Goal: Task Accomplishment & Management: Manage account settings

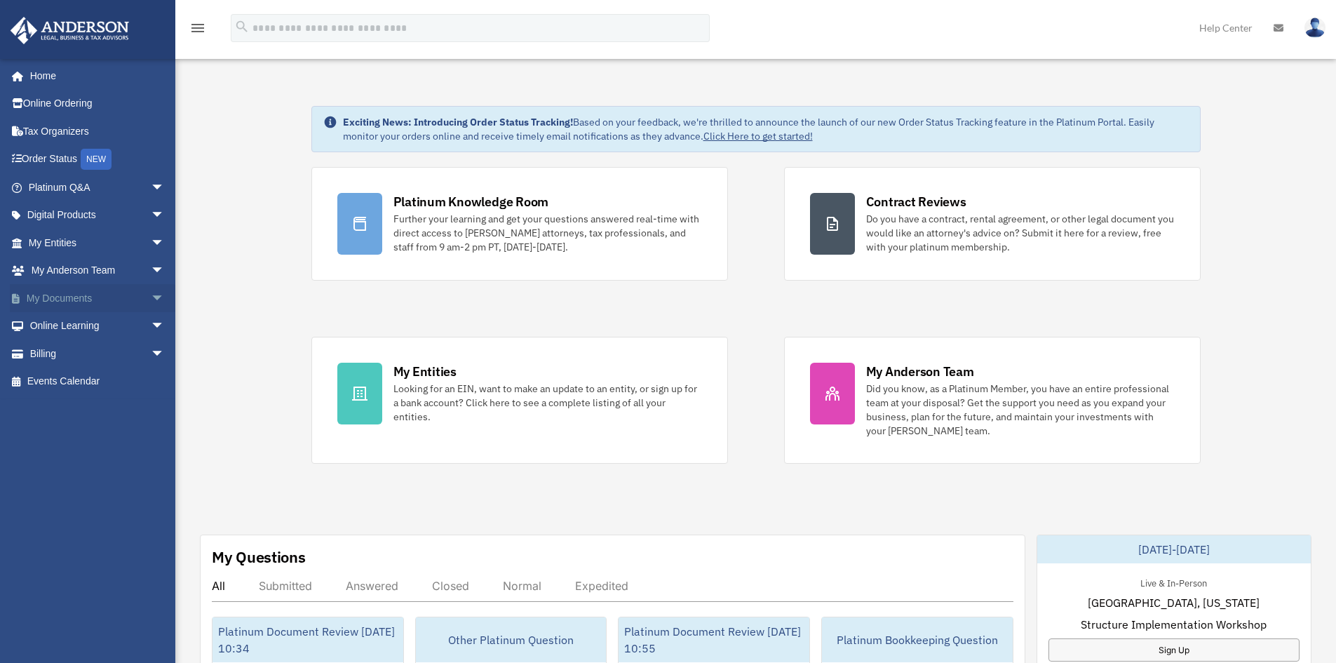
click at [134, 297] on link "My Documents arrow_drop_down" at bounding box center [98, 298] width 176 height 28
click at [151, 301] on span "arrow_drop_down" at bounding box center [165, 298] width 28 height 29
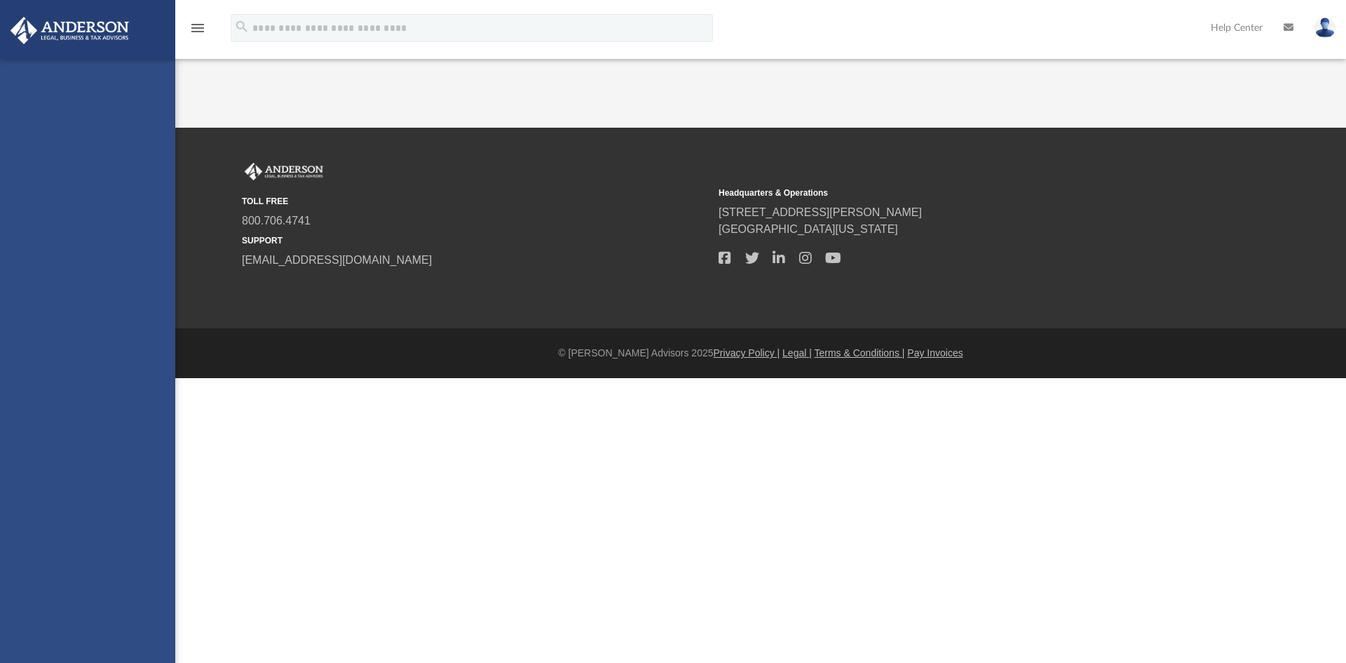
click at [78, 324] on div "bob.apples@andersonadvisors.com Sign Out bob.apples@andersonadvisors.com Home O…" at bounding box center [87, 390] width 175 height 663
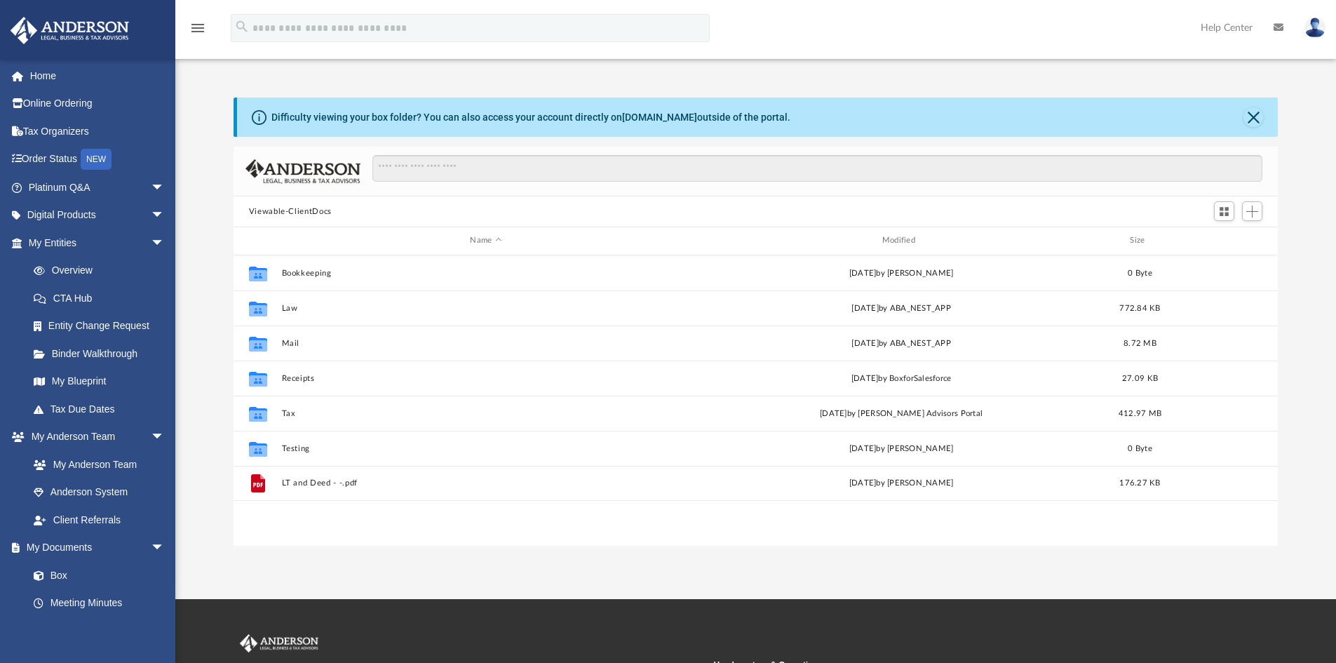
scroll to position [308, 1033]
click at [1252, 209] on span "Add" at bounding box center [1252, 211] width 12 height 12
click at [1228, 236] on li "Upload" at bounding box center [1231, 239] width 45 height 15
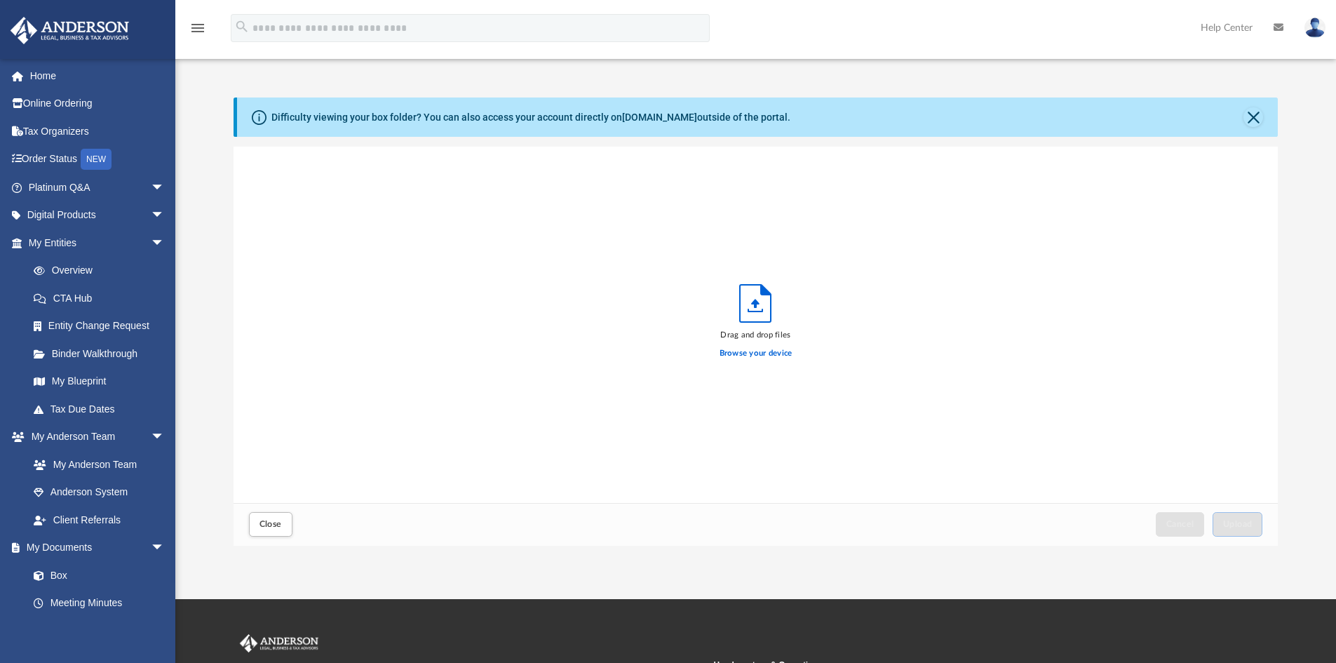
scroll to position [345, 1033]
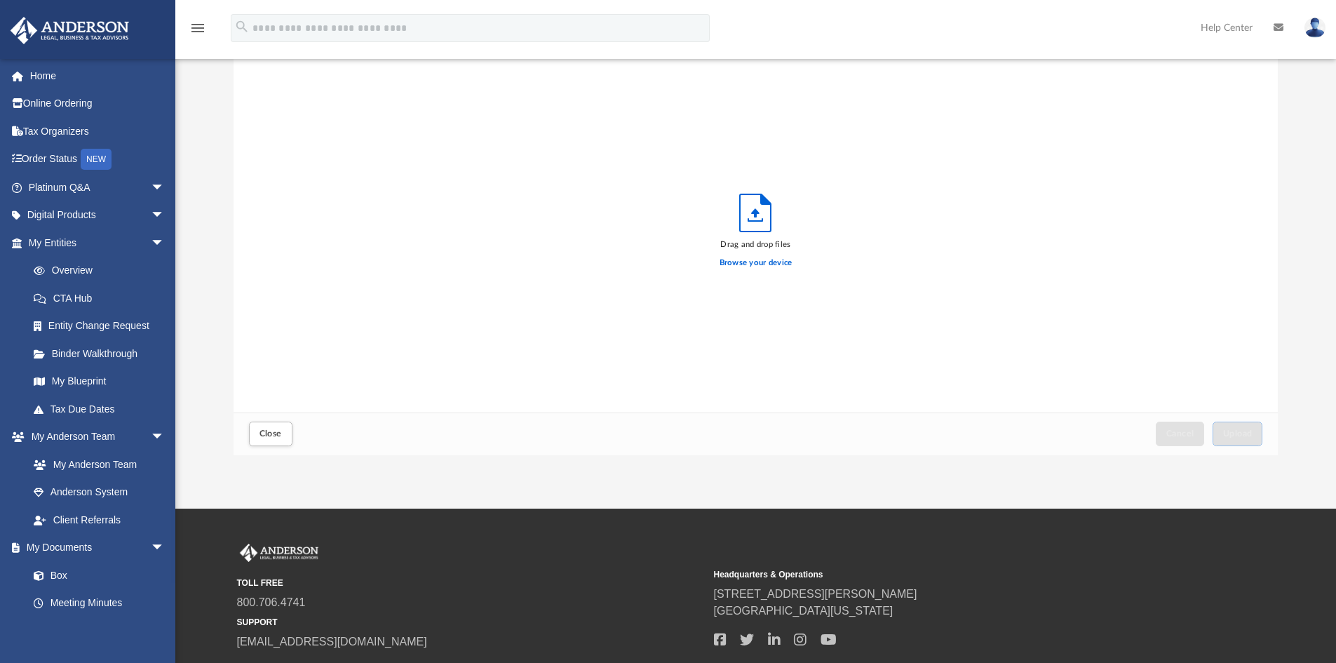
drag, startPoint x: 373, startPoint y: 339, endPoint x: 353, endPoint y: 409, distance: 72.1
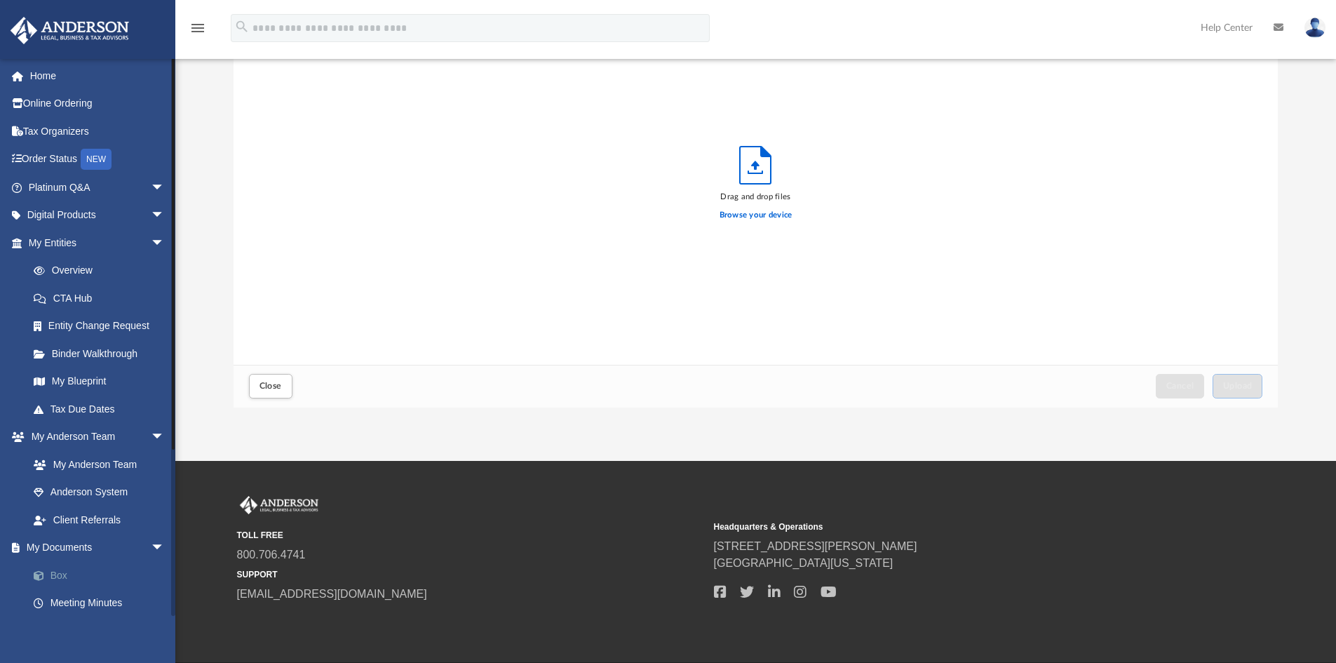
click at [68, 571] on link "Box" at bounding box center [103, 575] width 166 height 28
click at [269, 388] on span "Close" at bounding box center [270, 385] width 22 height 8
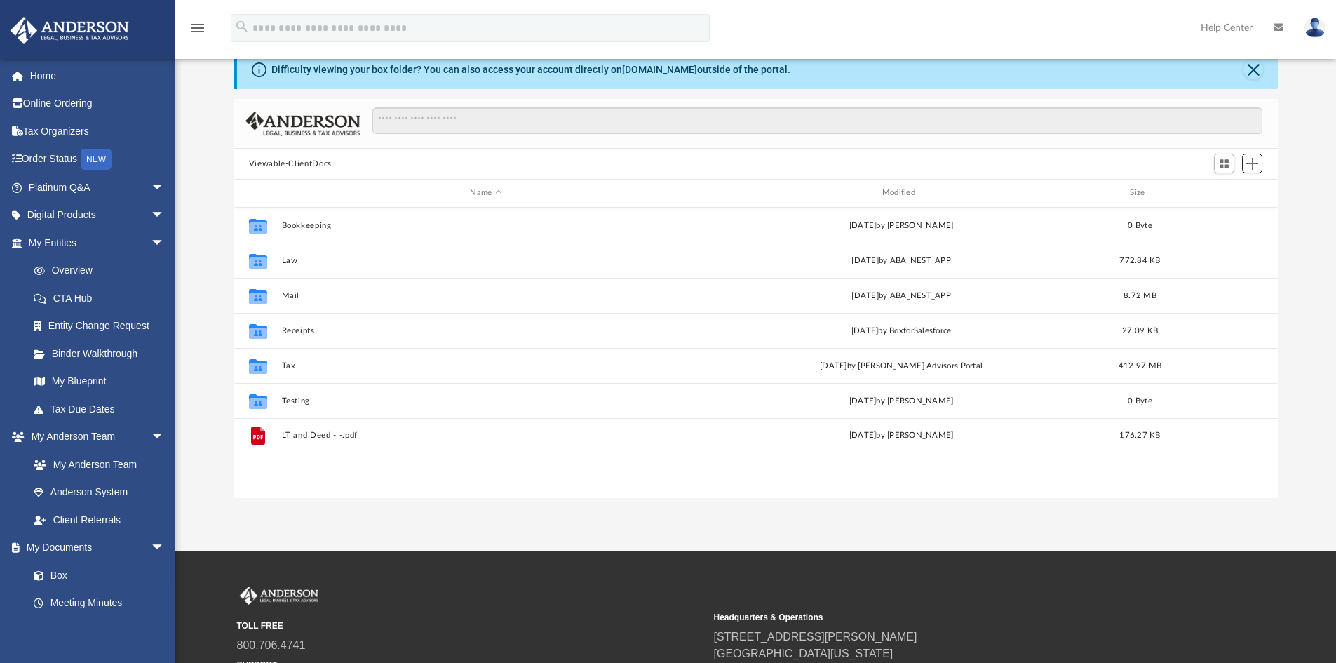
scroll to position [39, 0]
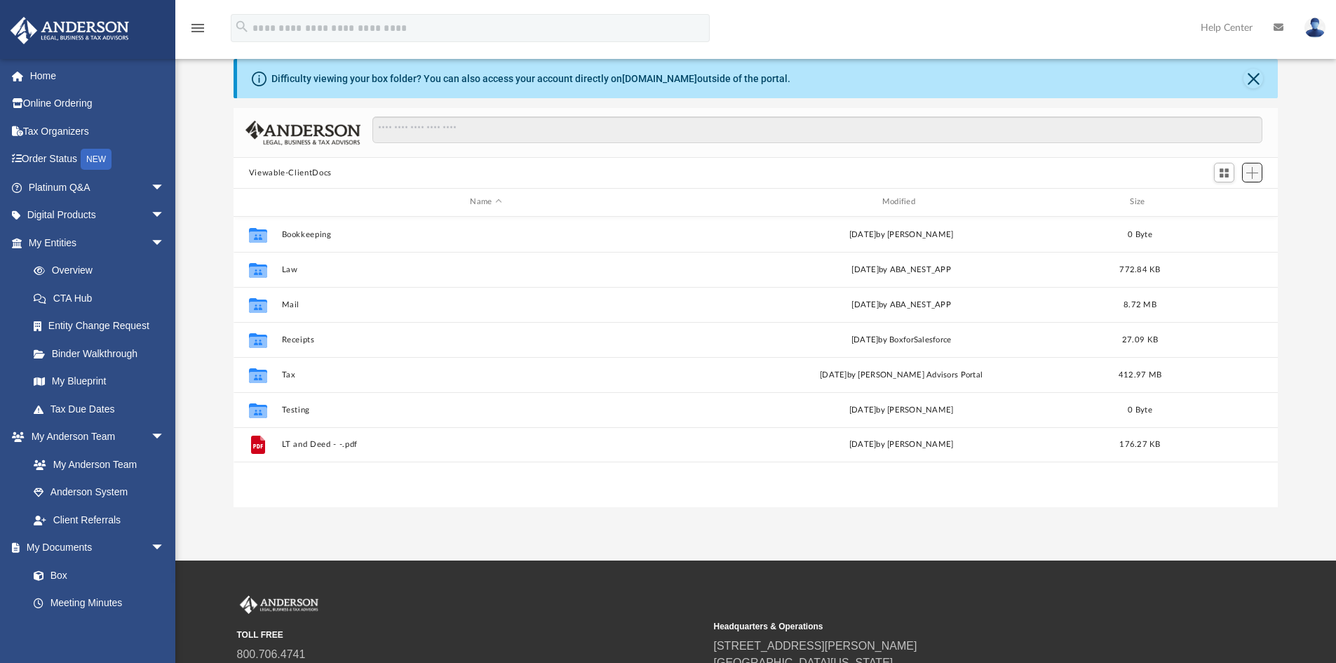
click at [1253, 180] on button "Add" at bounding box center [1252, 173] width 21 height 20
click at [1223, 201] on li "Upload" at bounding box center [1231, 200] width 45 height 15
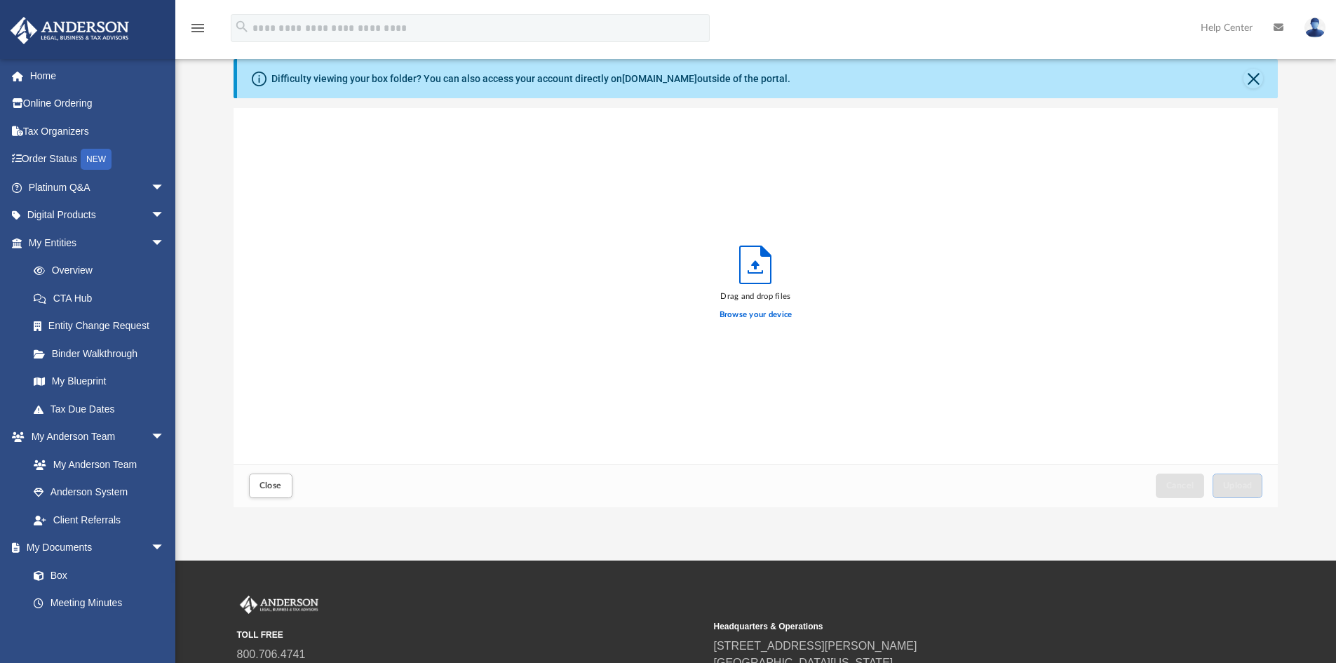
scroll to position [345, 1033]
click at [763, 315] on label "Browse your device" at bounding box center [755, 314] width 73 height 13
click at [0, 0] on input "Browse your device" at bounding box center [0, 0] width 0 height 0
click at [1255, 80] on button "Close" at bounding box center [1253, 79] width 20 height 20
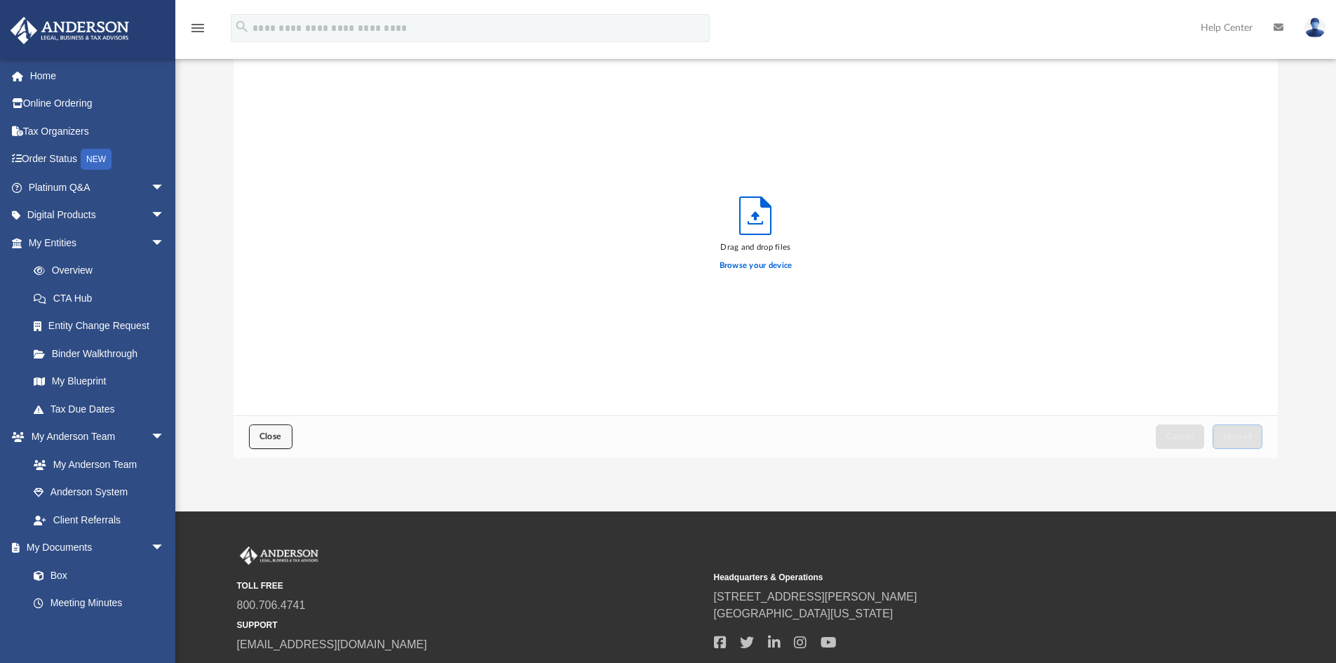
click at [275, 433] on span "Close" at bounding box center [270, 436] width 22 height 8
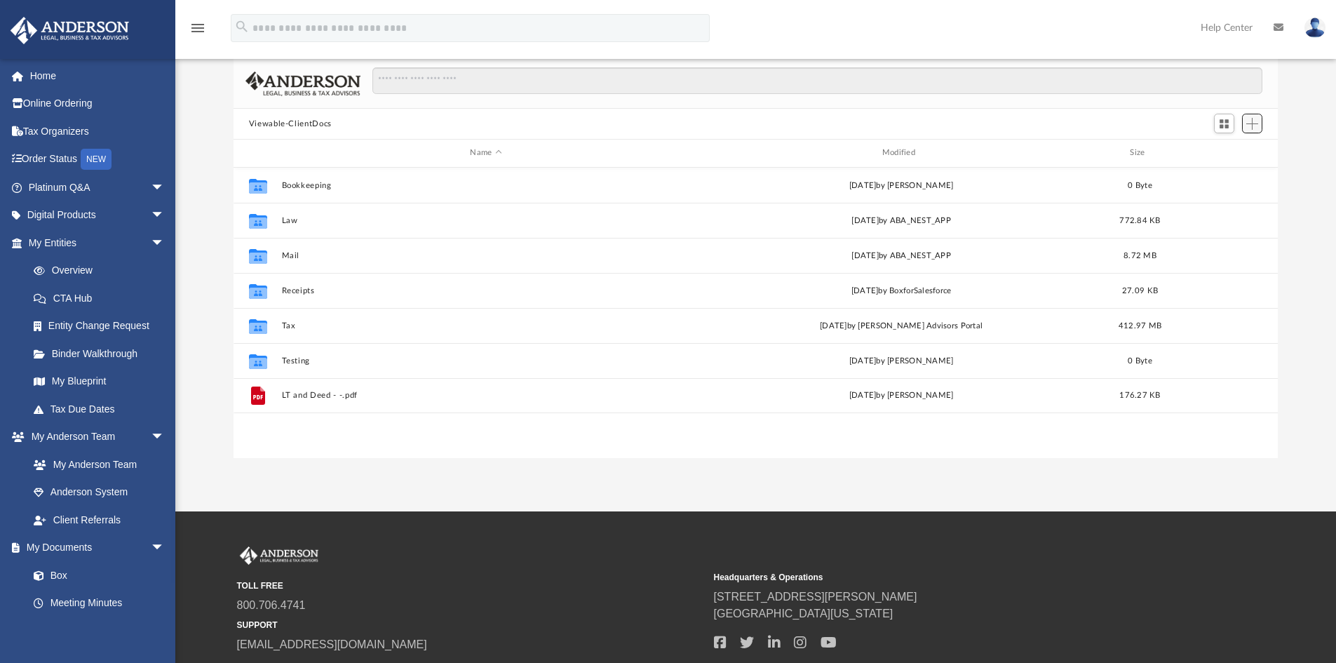
click at [1247, 124] on span "Add" at bounding box center [1252, 124] width 12 height 12
click at [1223, 154] on li "Upload" at bounding box center [1231, 151] width 45 height 15
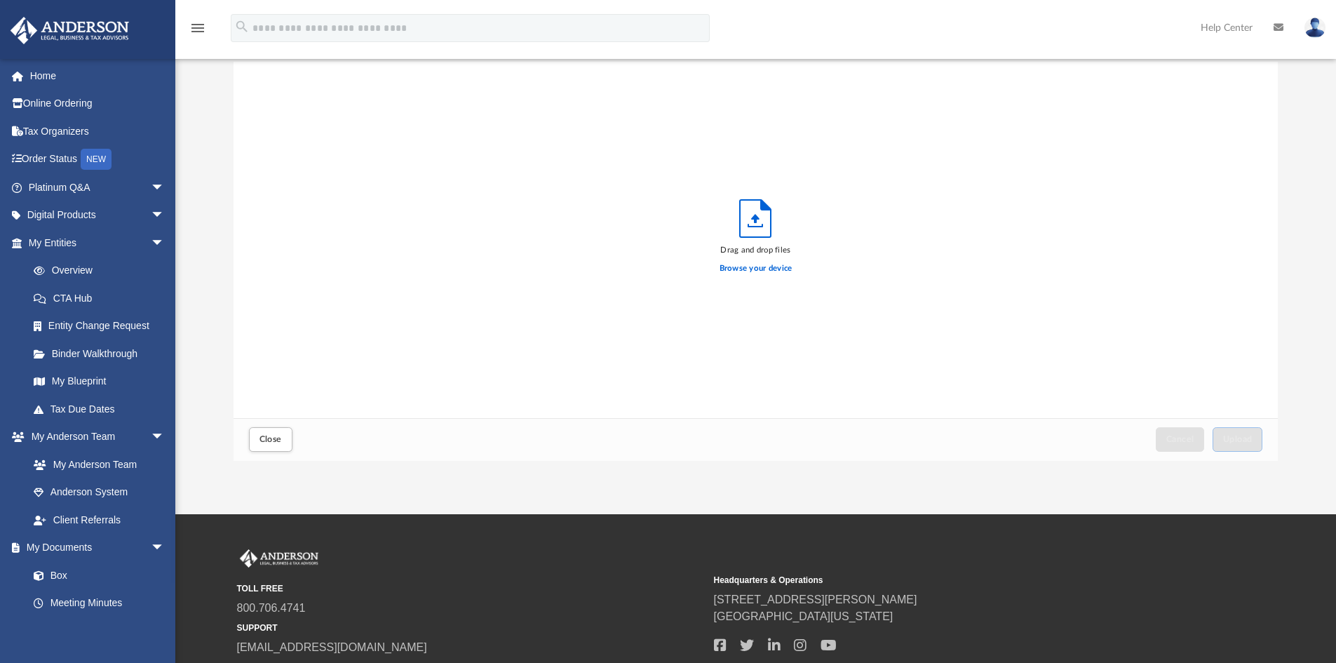
scroll to position [0, 0]
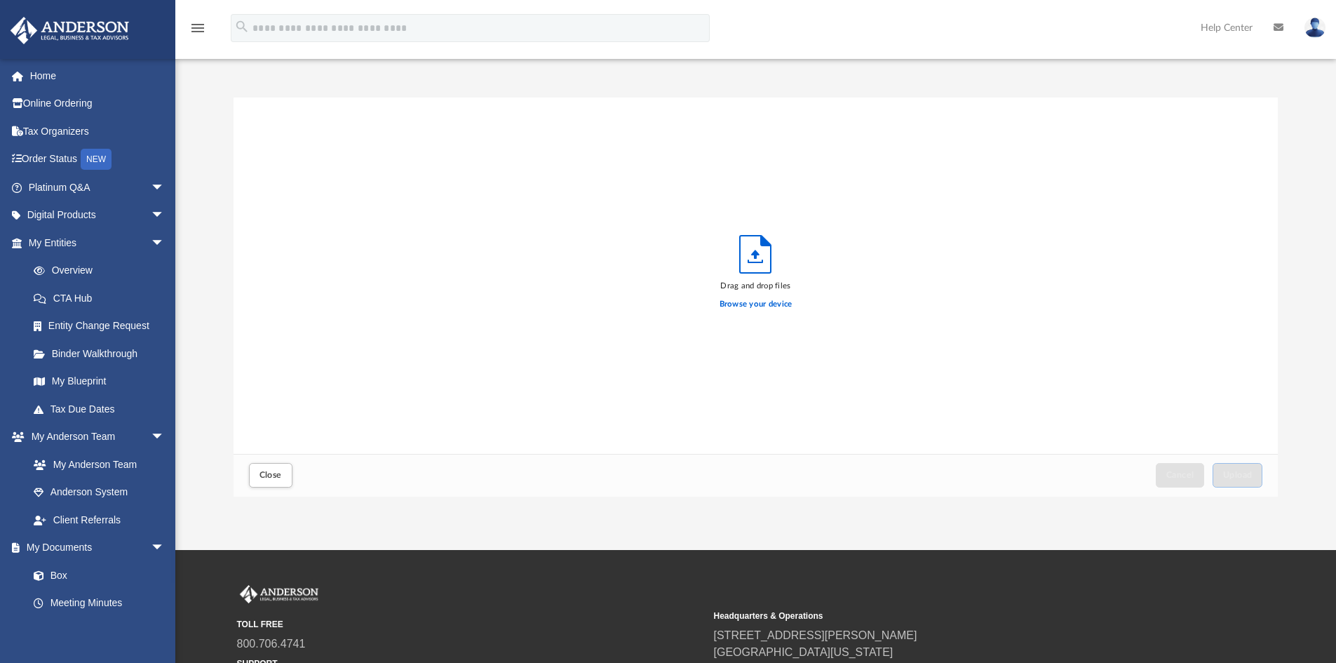
drag, startPoint x: 1289, startPoint y: 239, endPoint x: 1297, endPoint y: 158, distance: 81.0
click at [279, 470] on span "Close" at bounding box center [270, 474] width 22 height 8
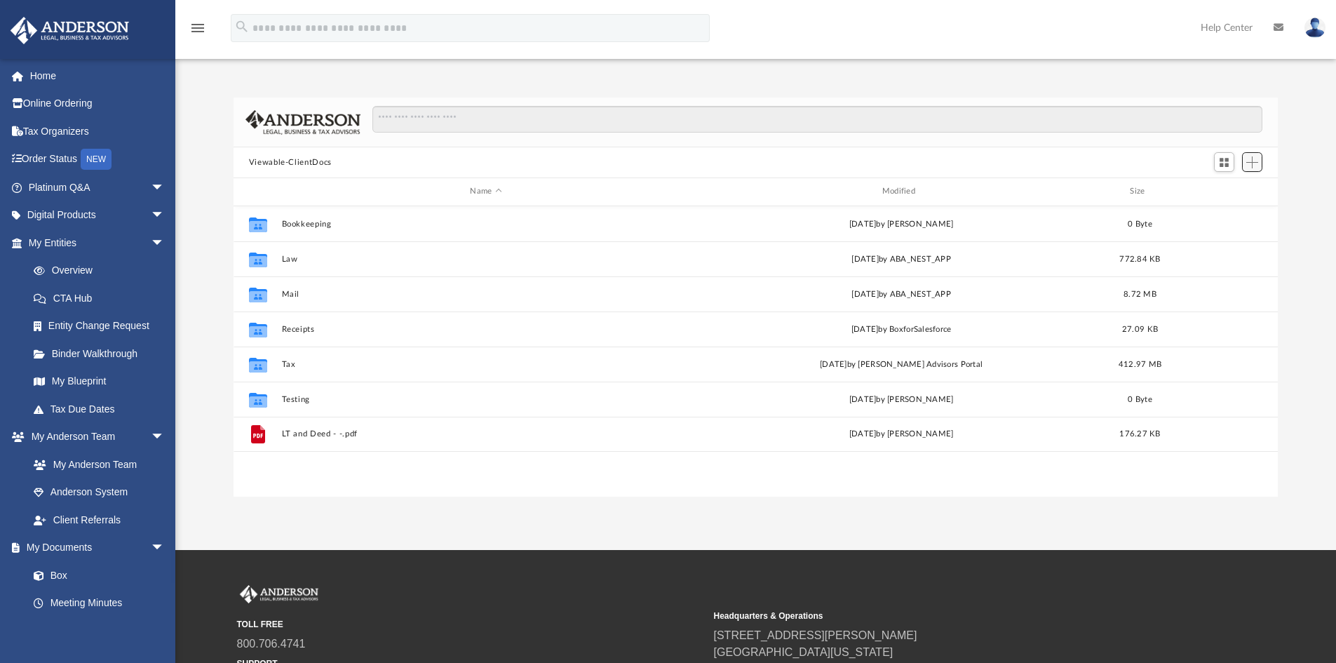
click at [1256, 161] on span "Add" at bounding box center [1252, 162] width 12 height 12
click at [1244, 189] on li "Upload" at bounding box center [1231, 190] width 45 height 15
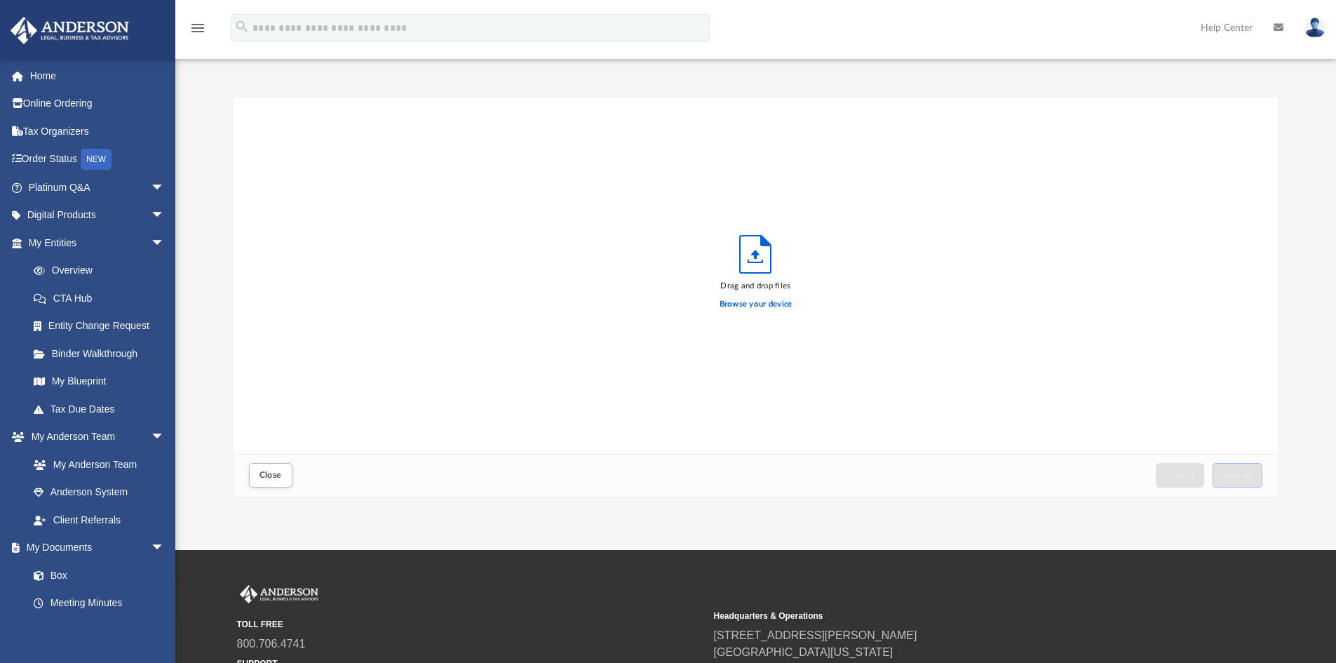
scroll to position [345, 1033]
click at [278, 473] on span "Close" at bounding box center [270, 474] width 22 height 8
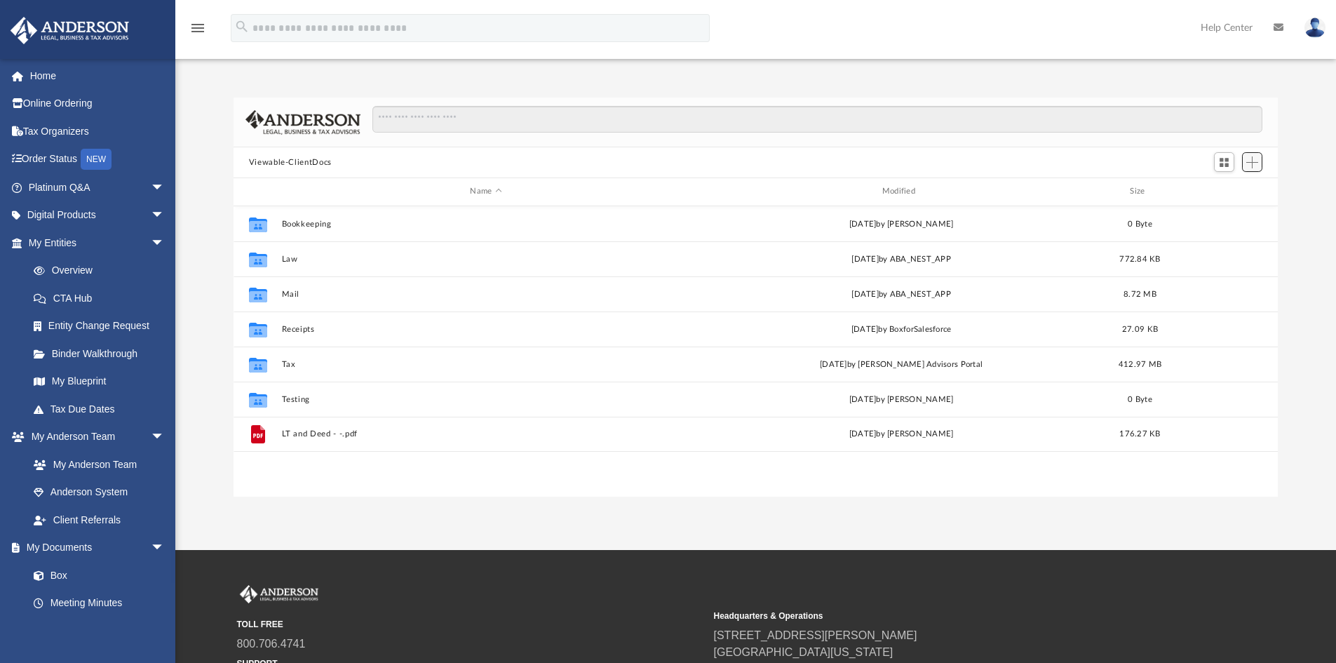
click at [1258, 161] on button "Add" at bounding box center [1252, 162] width 21 height 20
click at [1231, 215] on li "New Folder" at bounding box center [1231, 212] width 45 height 15
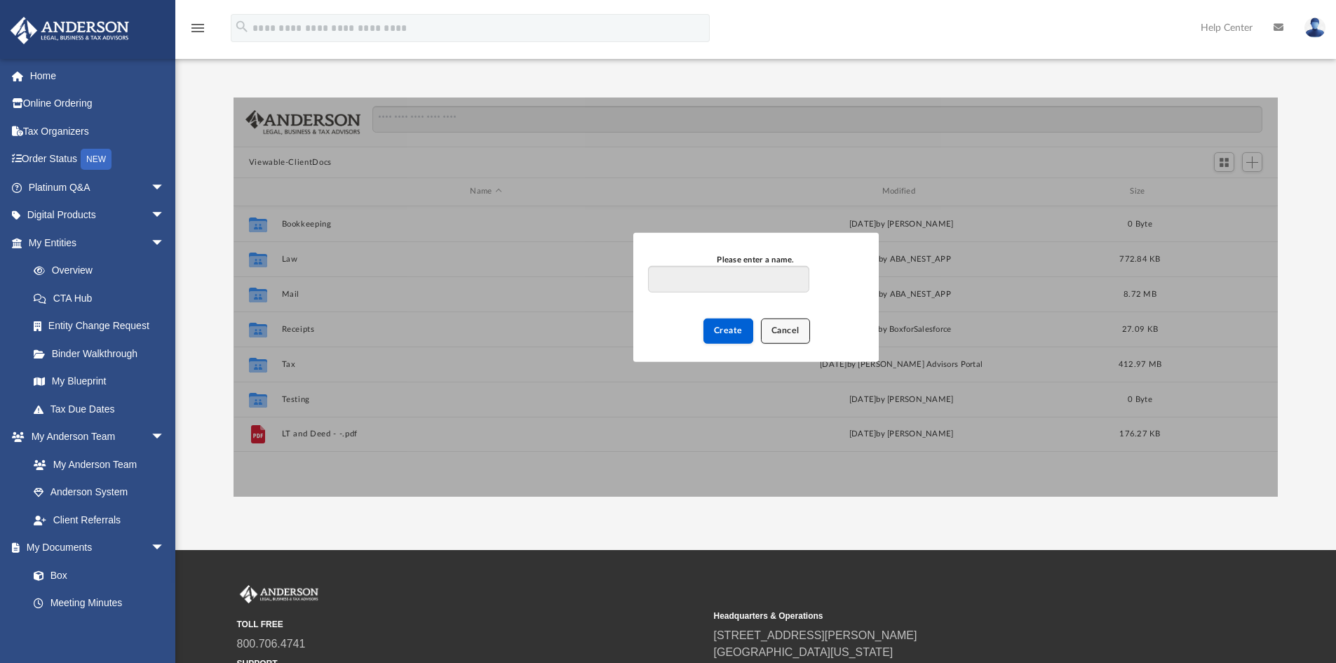
click at [789, 337] on button "Cancel" at bounding box center [785, 330] width 49 height 25
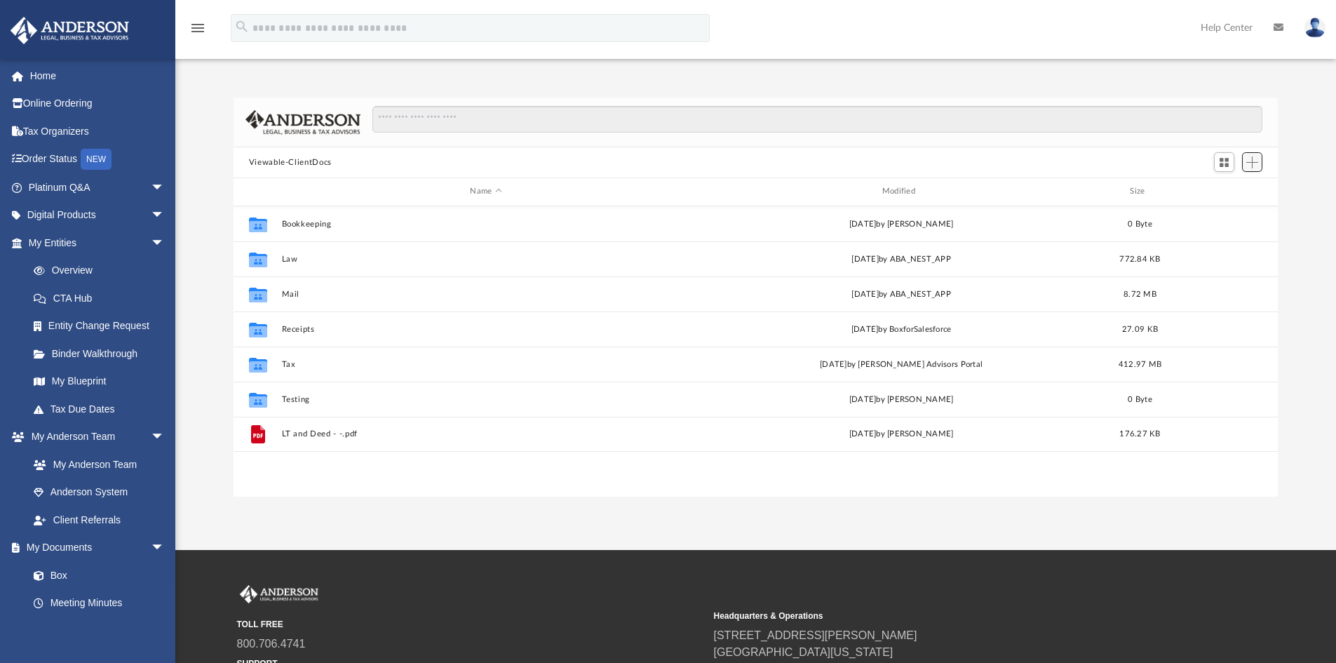
click at [1251, 163] on span "Add" at bounding box center [1252, 162] width 12 height 12
click at [1217, 191] on li "Upload" at bounding box center [1231, 190] width 45 height 15
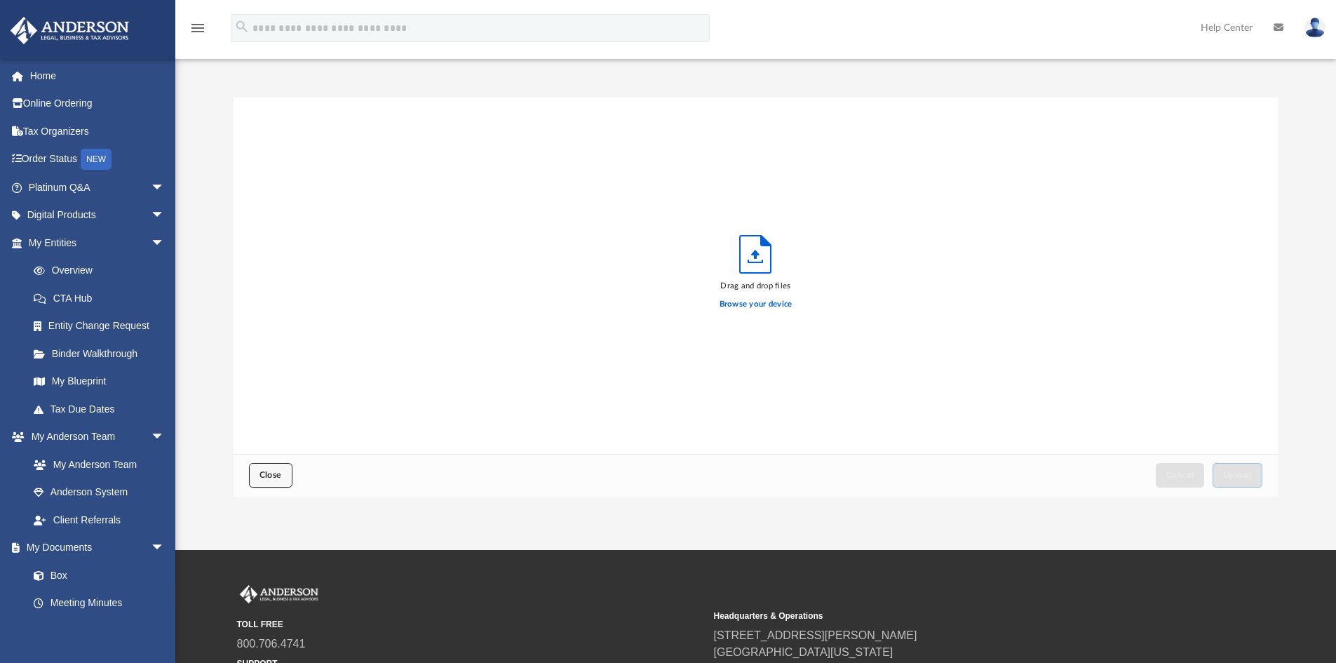
click at [260, 477] on span "Close" at bounding box center [270, 474] width 22 height 8
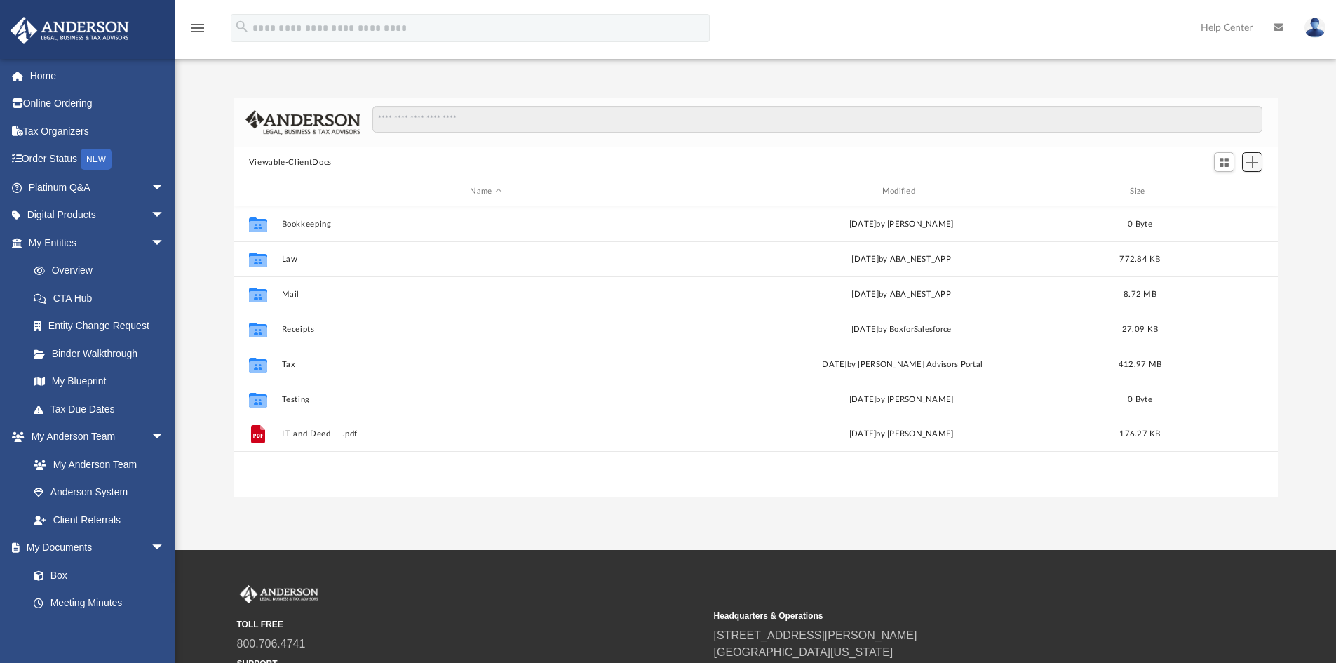
click at [1255, 164] on span "Add" at bounding box center [1252, 162] width 12 height 12
click at [1221, 193] on li "Upload" at bounding box center [1231, 190] width 45 height 15
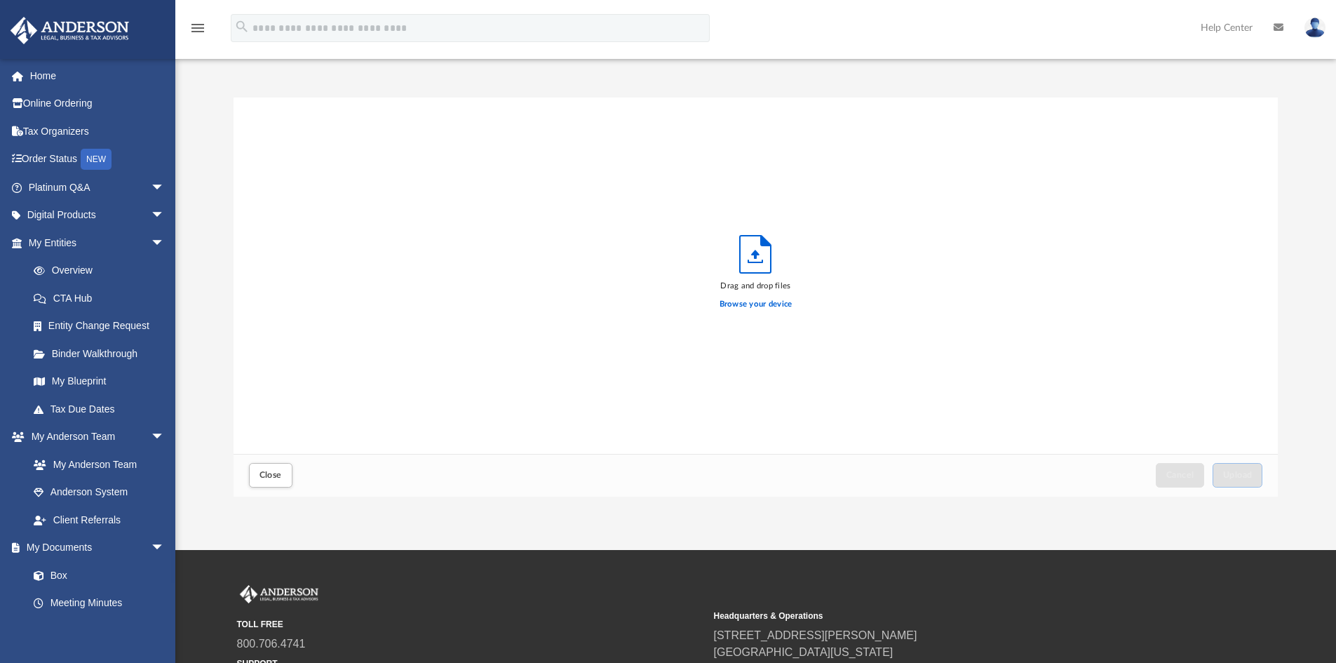
click at [960, 258] on div "Drag and drop files Browse your device" at bounding box center [755, 275] width 1045 height 356
drag, startPoint x: 279, startPoint y: 475, endPoint x: 331, endPoint y: 463, distance: 53.4
click at [280, 475] on span "Close" at bounding box center [270, 474] width 22 height 8
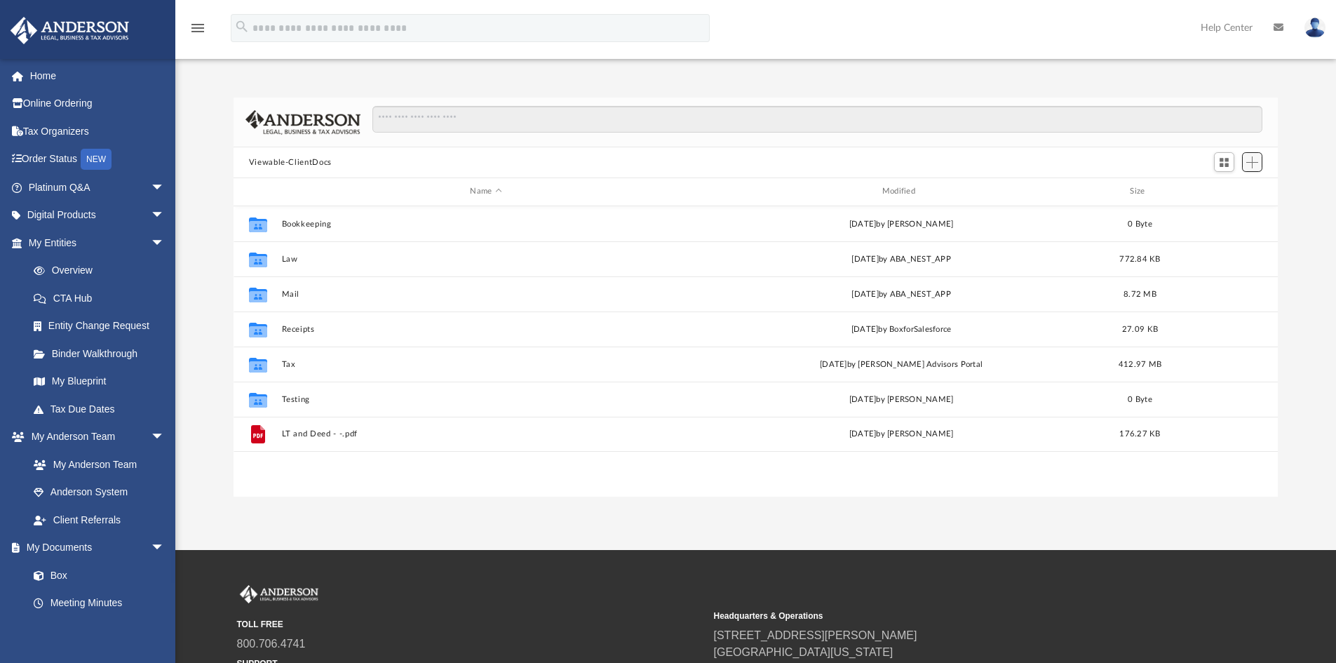
click at [1252, 162] on span "Add" at bounding box center [1252, 162] width 12 height 12
click at [1247, 190] on li "Upload" at bounding box center [1231, 190] width 45 height 15
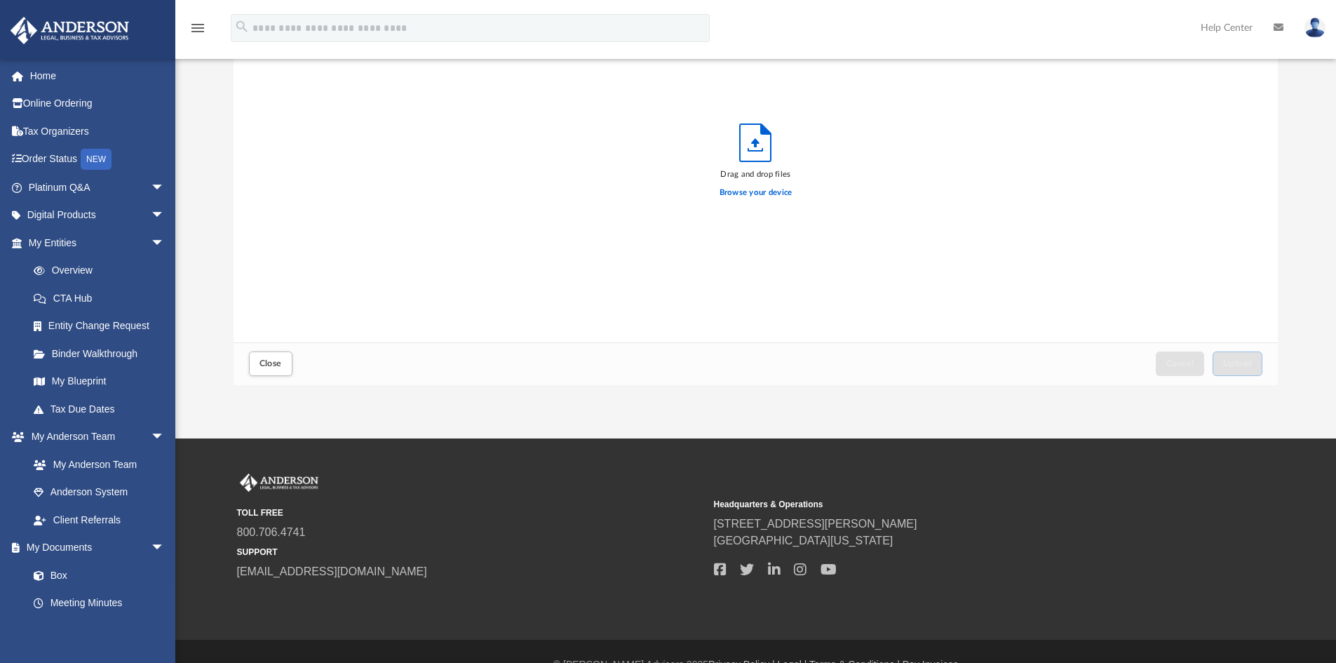
scroll to position [138, 0]
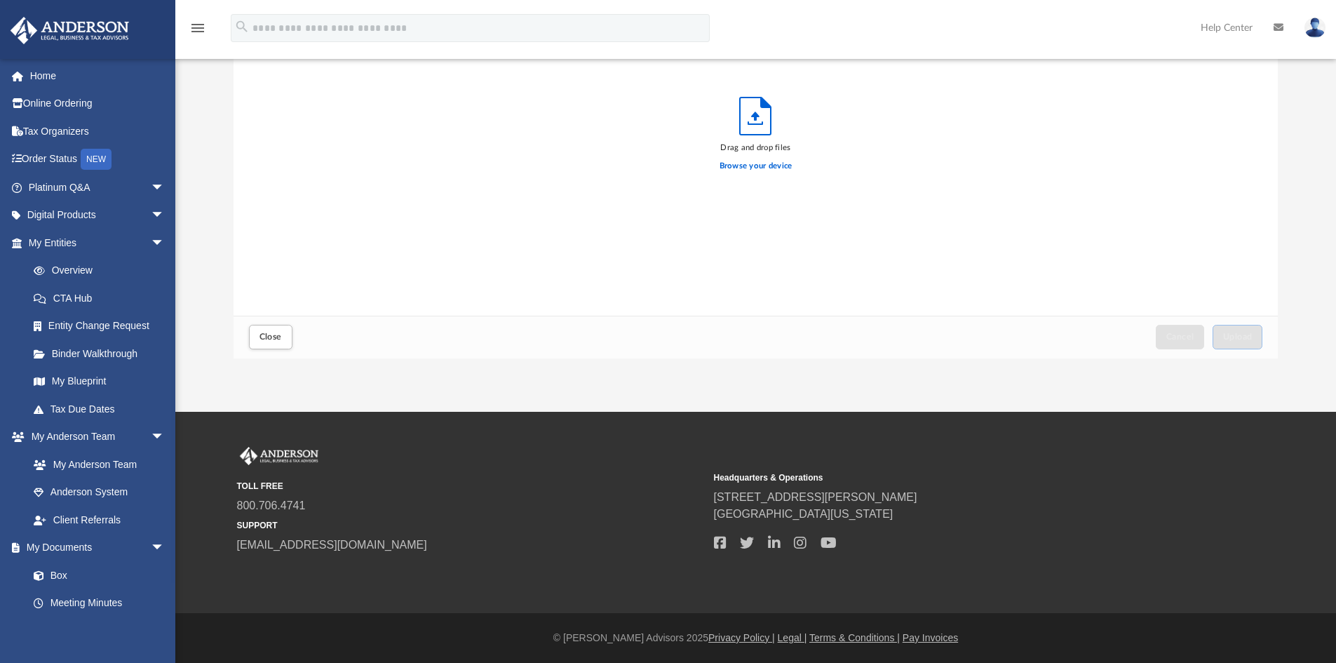
click at [1103, 512] on span "[GEOGRAPHIC_DATA][US_STATE]" at bounding box center [947, 513] width 467 height 17
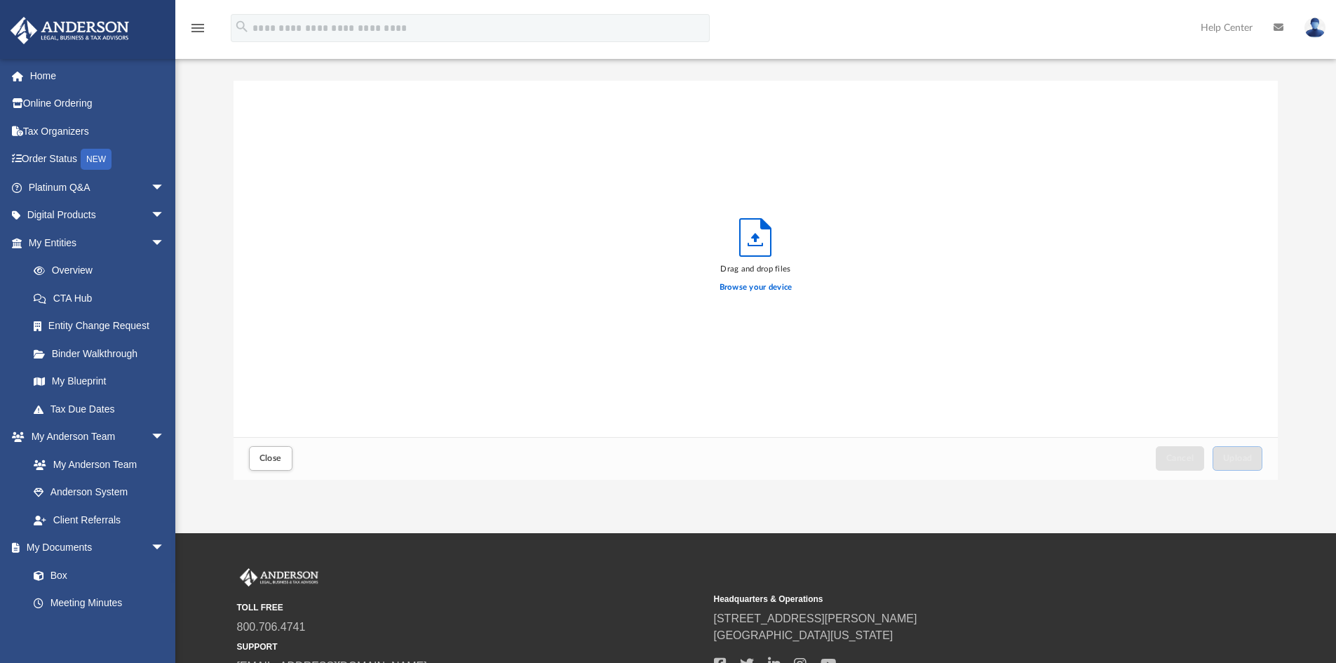
scroll to position [6, 0]
